Goal: Check status: Check status

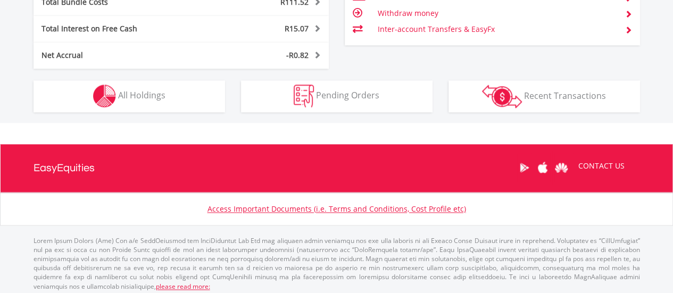
scroll to position [102, 202]
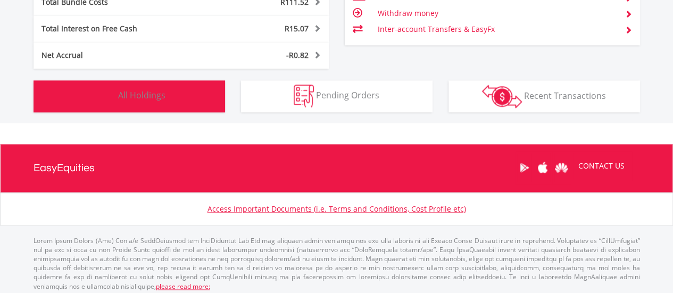
click at [136, 107] on button "Holdings All Holdings" at bounding box center [130, 96] width 192 height 32
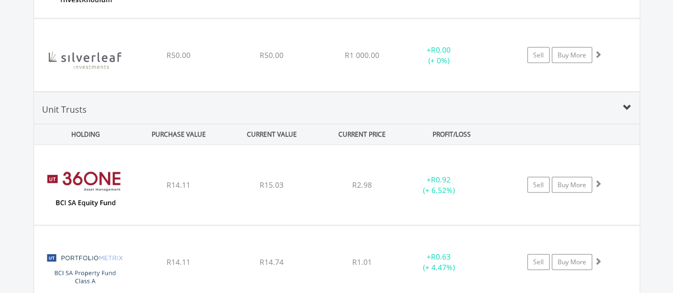
scroll to position [1015, 0]
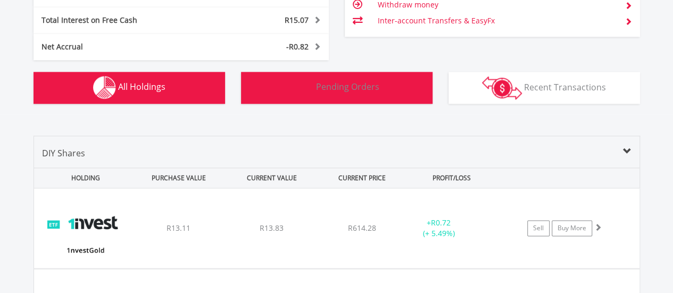
click at [294, 89] on button "Pending Orders Pending Orders" at bounding box center [337, 88] width 192 height 32
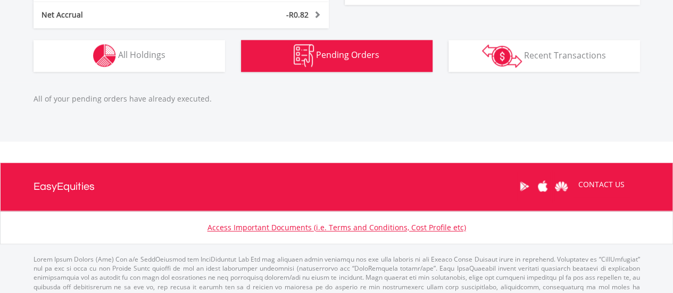
scroll to position [750, 0]
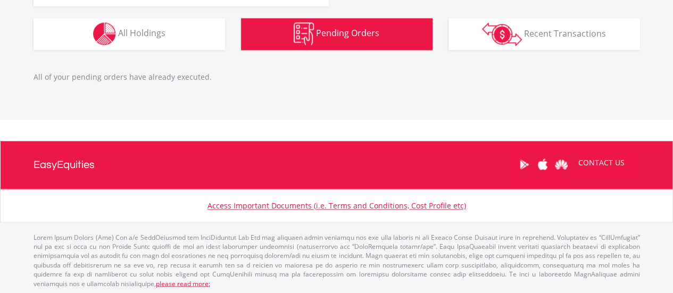
drag, startPoint x: 192, startPoint y: 56, endPoint x: 192, endPoint y: 44, distance: 12.2
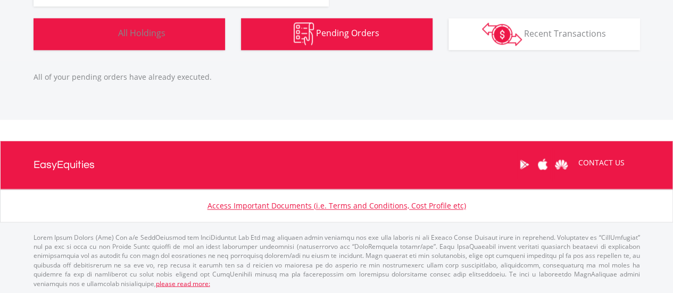
click at [192, 44] on button "Holdings All Holdings" at bounding box center [130, 34] width 192 height 32
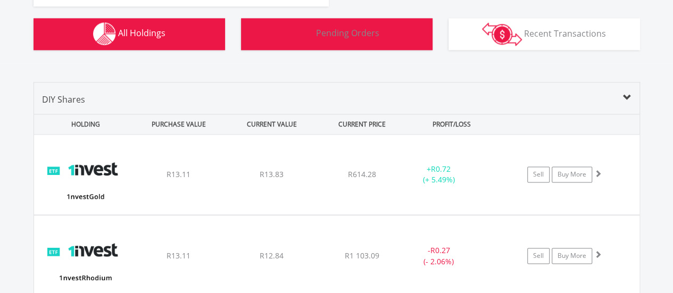
click at [349, 25] on button "Pending Orders Pending Orders" at bounding box center [337, 34] width 192 height 32
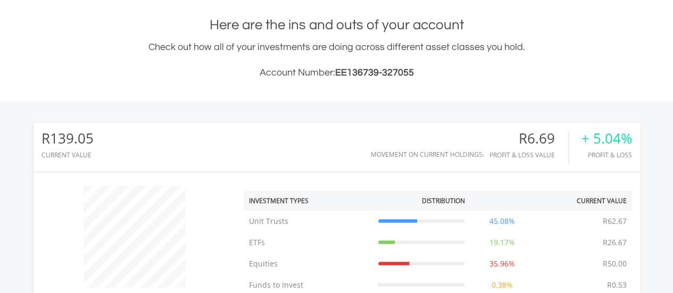
scroll to position [58, 0]
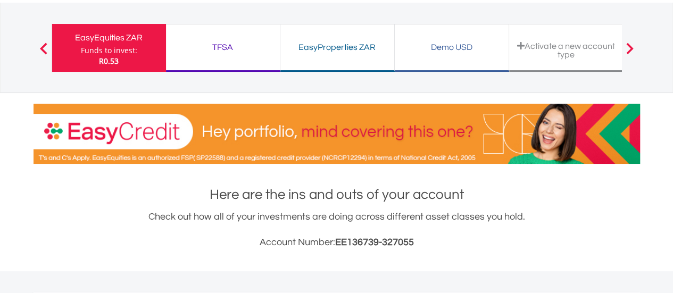
click at [219, 61] on div "TFSA Funds to invest: R0.53" at bounding box center [223, 48] width 114 height 48
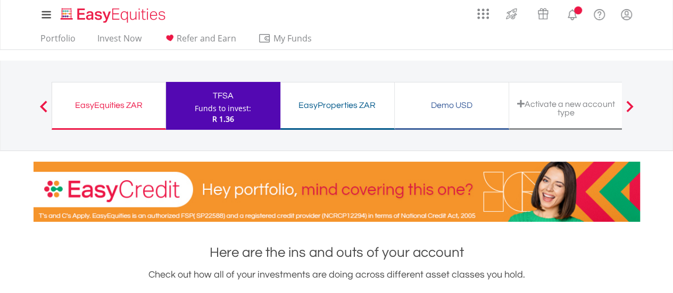
click at [144, 103] on div "EasyEquities ZAR" at bounding box center [109, 105] width 101 height 15
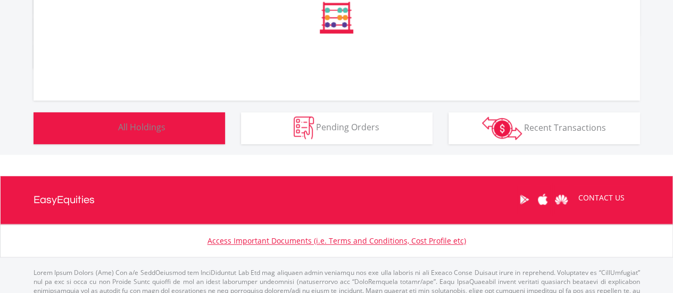
click at [138, 137] on button "Holdings All Holdings" at bounding box center [130, 128] width 192 height 32
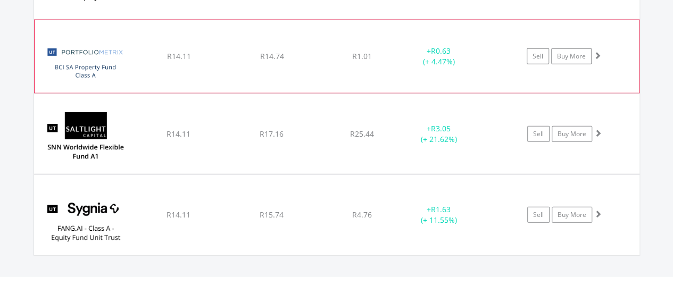
scroll to position [1256, 0]
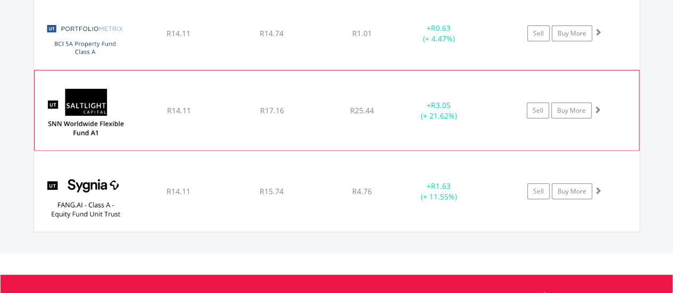
click at [105, 100] on img at bounding box center [85, 116] width 91 height 64
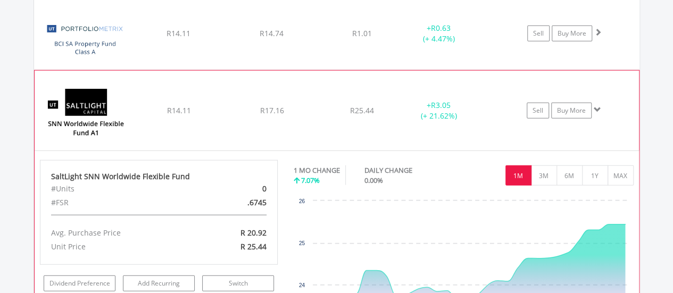
scroll to position [1203, 0]
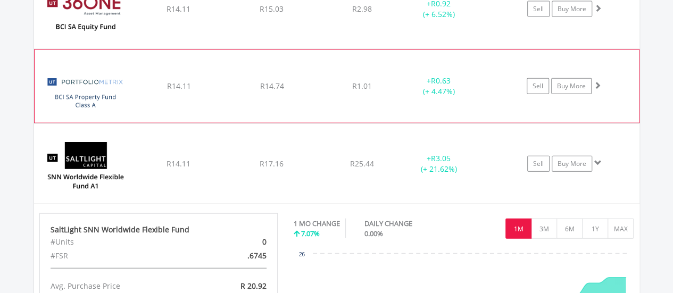
click at [155, 96] on div "﻿ PortfolioMetrix BCI SA Property Fund Class A R14.11 R14.74 R1.01 + R0.63 (+ 4…" at bounding box center [337, 86] width 604 height 72
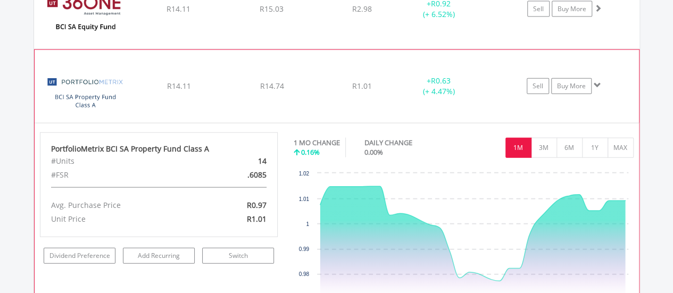
click at [338, 62] on div "﻿ PortfolioMetrix BCI SA Property Fund Class A R14.11 R14.74 R1.01 + R0.63 (+ 4…" at bounding box center [337, 86] width 604 height 72
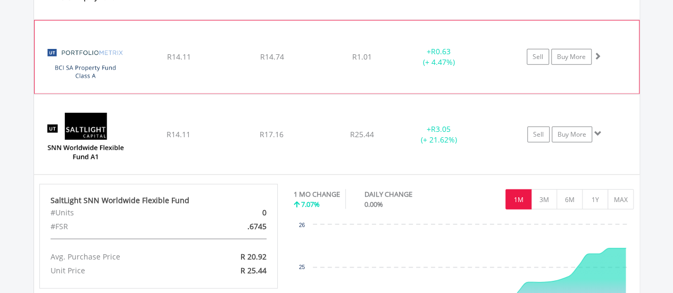
scroll to position [1256, 0]
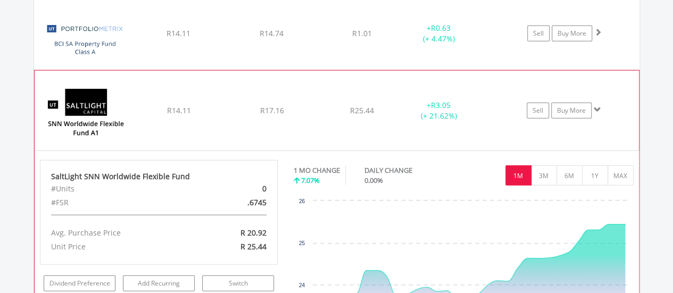
click at [55, 116] on img at bounding box center [85, 116] width 91 height 64
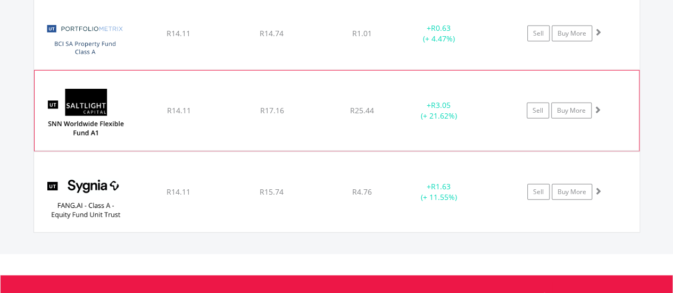
click at [55, 116] on img at bounding box center [85, 116] width 91 height 64
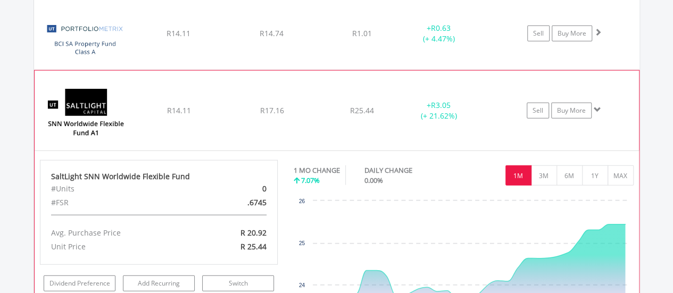
click at [63, 122] on img at bounding box center [85, 116] width 91 height 64
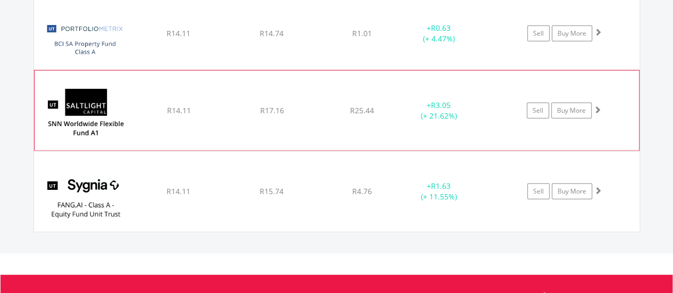
click at [87, 103] on img at bounding box center [85, 116] width 91 height 64
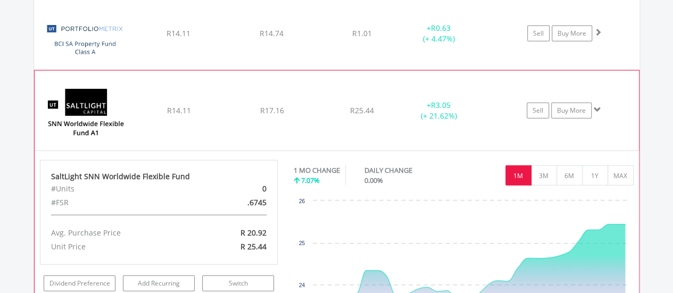
click at [87, 175] on div "SaltLight SNN Worldwide Flexible Fund" at bounding box center [159, 176] width 216 height 11
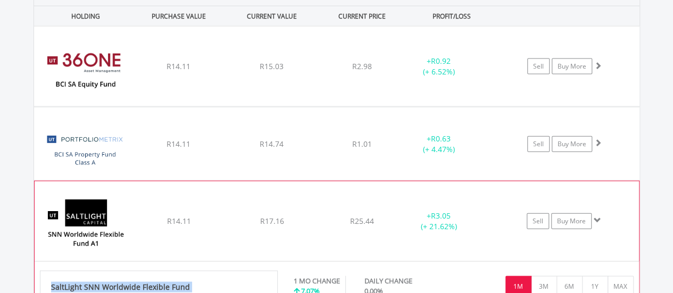
scroll to position [1203, 0]
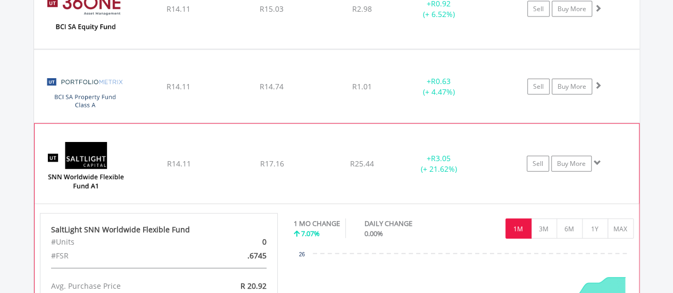
click at [142, 173] on div "﻿ SaltLight SNN Worldwide Flexible Fund R14.11 R17.16 R25.44 + R3.05 (+ 21.62%)…" at bounding box center [337, 164] width 604 height 80
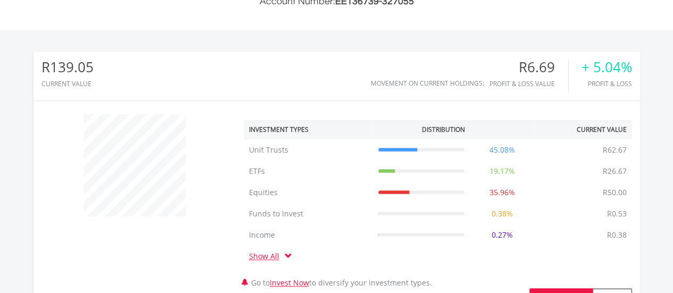
scroll to position [86, 0]
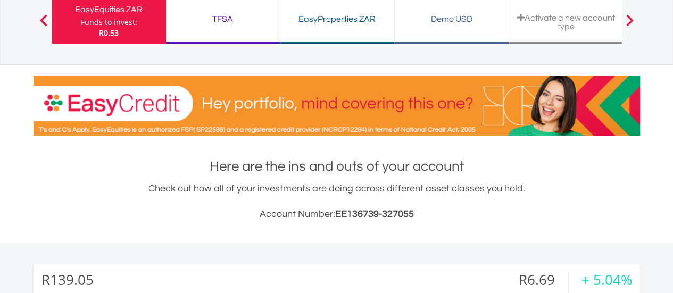
click at [213, 32] on div "TFSA Funds to invest: R0.53" at bounding box center [223, 20] width 114 height 48
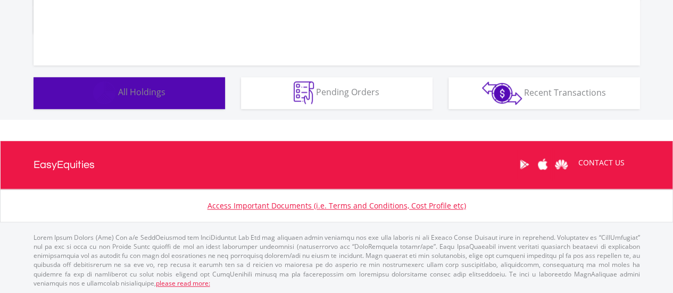
click at [188, 86] on button "Holdings All Holdings" at bounding box center [130, 93] width 192 height 32
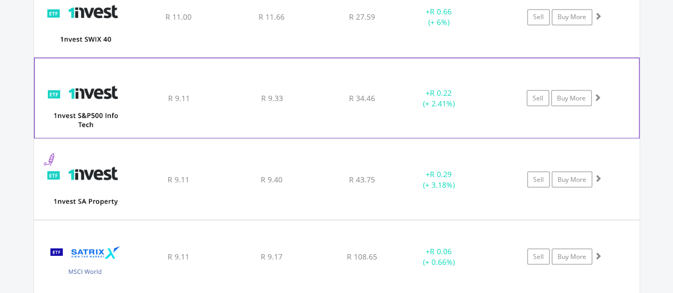
scroll to position [981, 0]
